Goal: Use online tool/utility: Utilize a website feature to perform a specific function

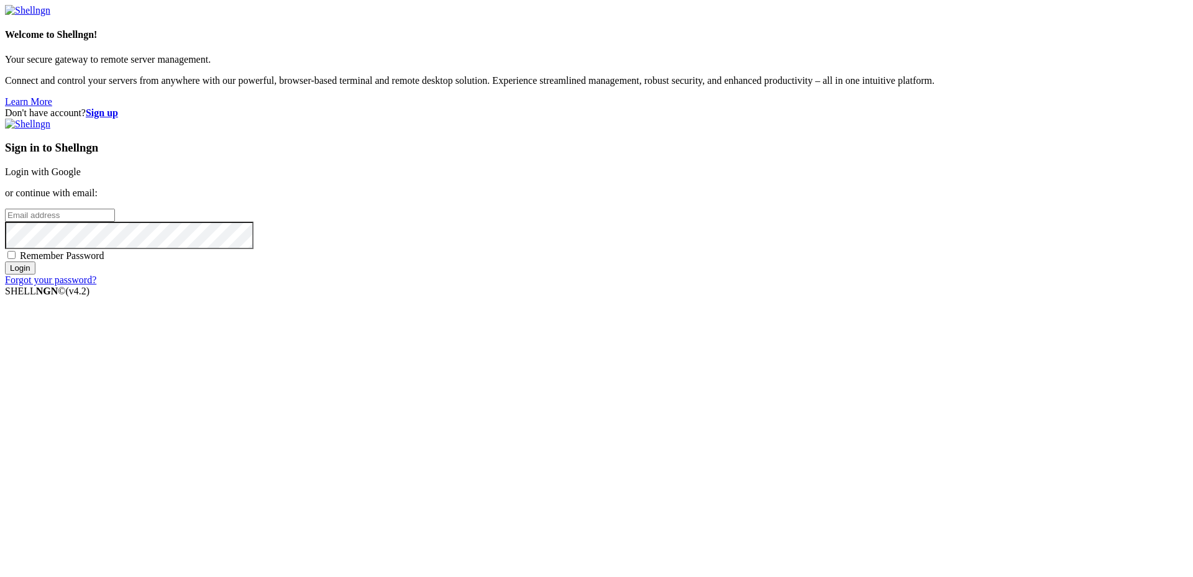
type input "[PERSON_NAME][EMAIL_ADDRESS][DOMAIN_NAME]"
click at [35, 275] on input "Login" at bounding box center [20, 268] width 30 height 13
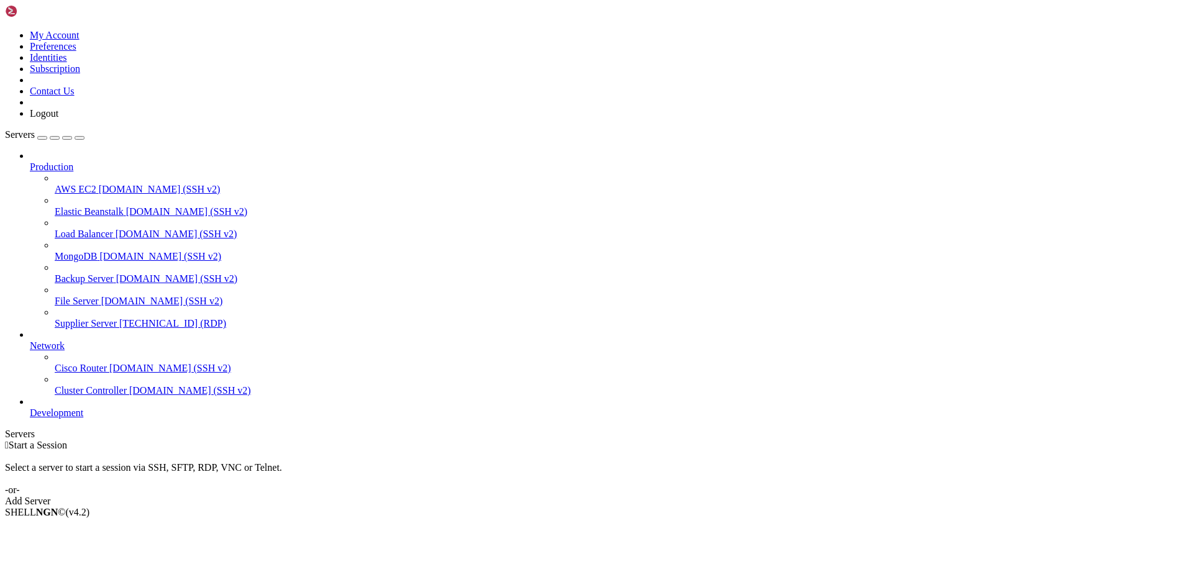
click at [68, 318] on span "Supplier Server" at bounding box center [86, 323] width 62 height 11
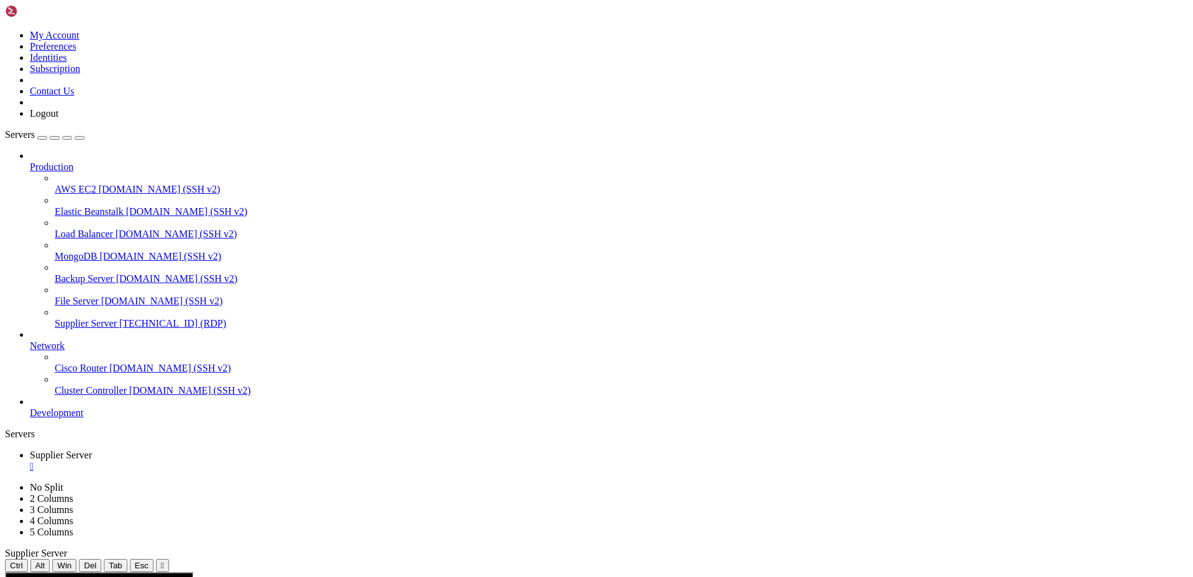
drag, startPoint x: 266, startPoint y: 848, endPoint x: 351, endPoint y: 855, distance: 85.4
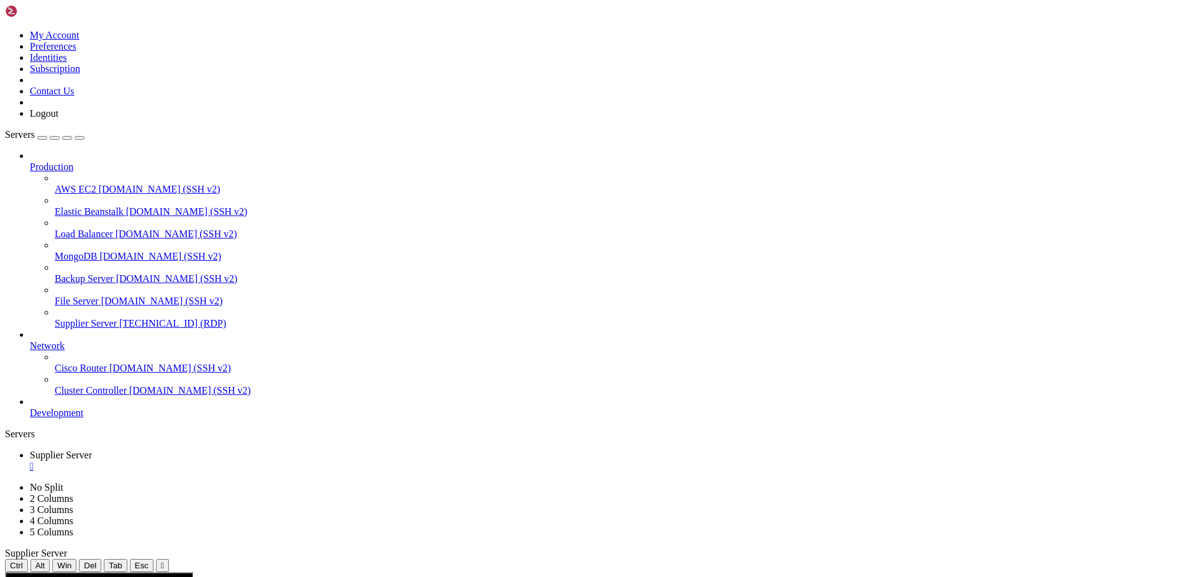
drag, startPoint x: 260, startPoint y: 843, endPoint x: 327, endPoint y: 846, distance: 67.2
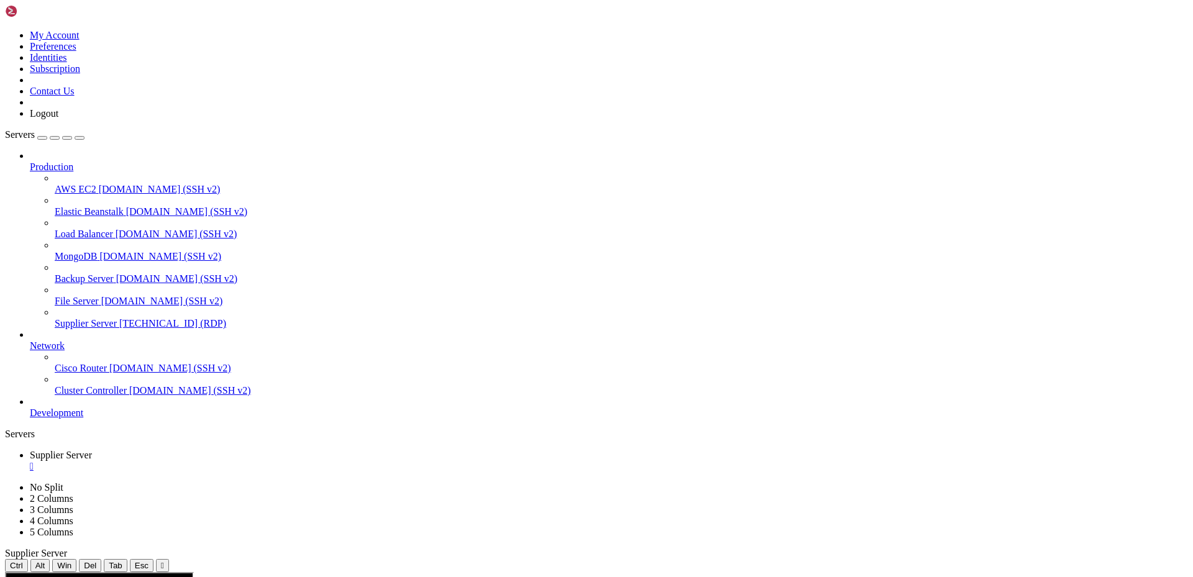
drag, startPoint x: 259, startPoint y: 847, endPoint x: 269, endPoint y: 847, distance: 9.9
drag, startPoint x: 262, startPoint y: 842, endPoint x: 362, endPoint y: 846, distance: 99.5
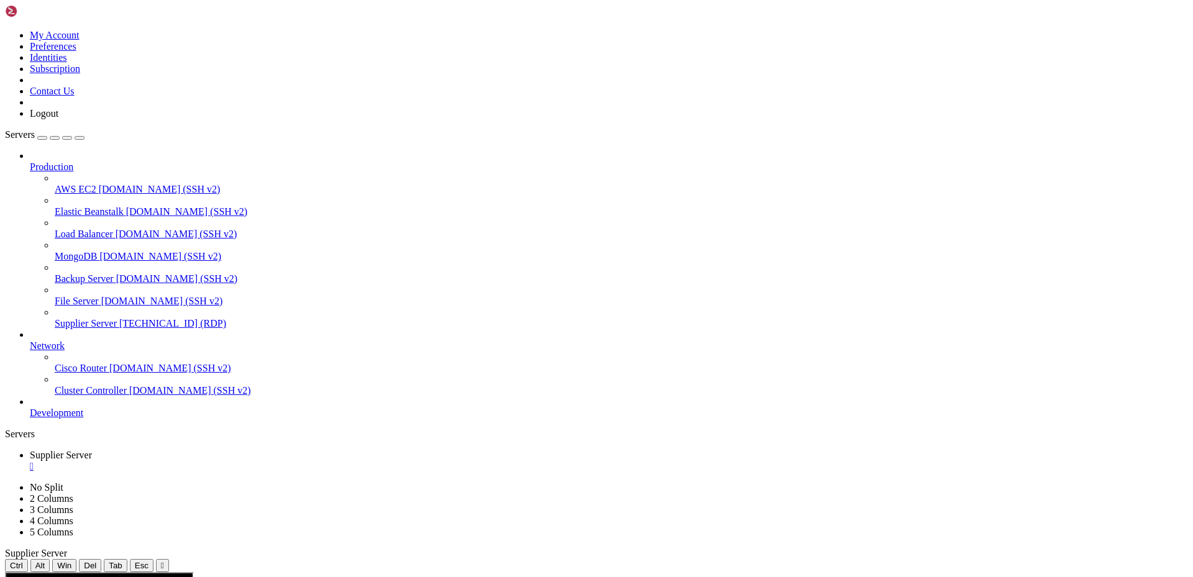
click at [246, 461] on div "" at bounding box center [609, 466] width 1158 height 11
